Goal: Transaction & Acquisition: Purchase product/service

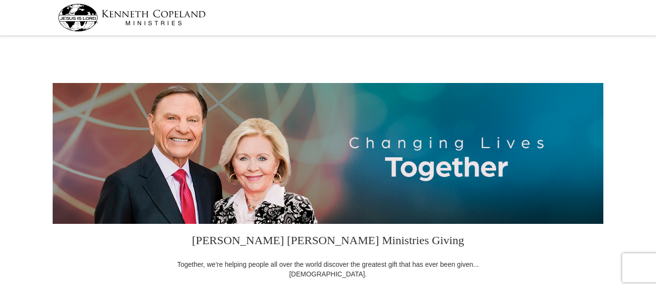
select select "MI"
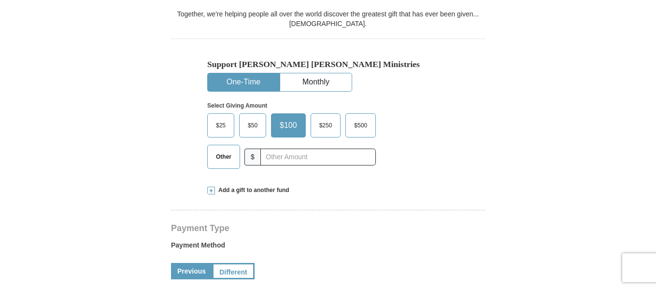
scroll to position [225, 0]
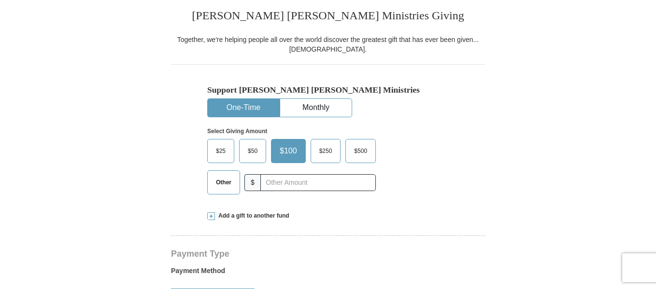
click at [219, 182] on span "Other" at bounding box center [223, 182] width 25 height 14
click at [0, 0] on input "Other" at bounding box center [0, 0] width 0 height 0
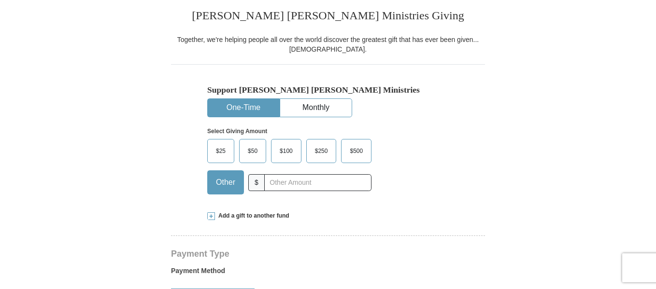
click at [243, 218] on span "Add a gift to another fund" at bounding box center [252, 216] width 74 height 8
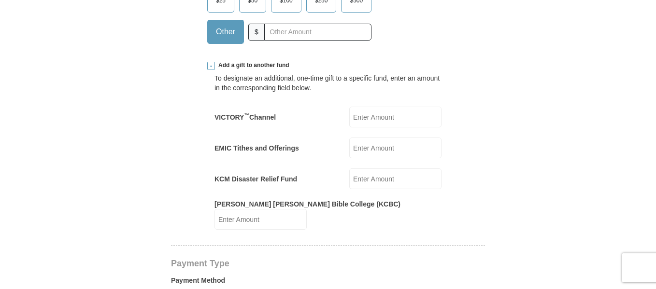
scroll to position [360, 0]
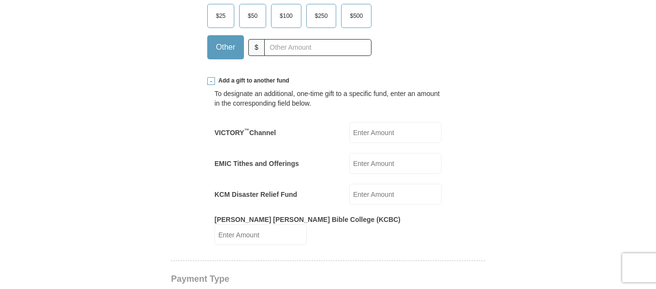
click at [397, 196] on input "KCM Disaster Relief Fund" at bounding box center [395, 194] width 92 height 21
type input "178"
click at [537, 142] on form "[PERSON_NAME] [PERSON_NAME] Ministries Giving Together, we're helping people al…" at bounding box center [328, 286] width 551 height 1216
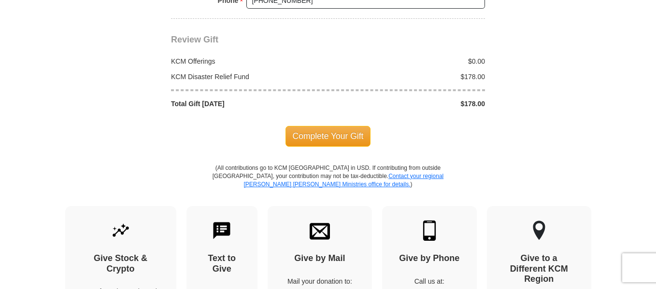
scroll to position [1037, 0]
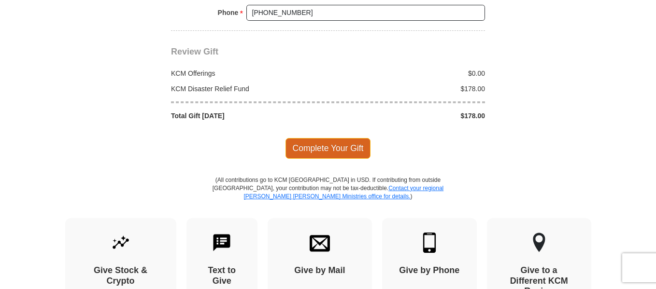
click at [341, 138] on span "Complete Your Gift" at bounding box center [328, 148] width 86 height 20
